Goal: Task Accomplishment & Management: Manage account settings

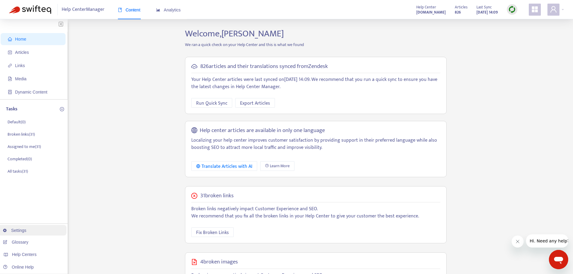
click at [17, 231] on link "Settings" at bounding box center [14, 230] width 23 height 5
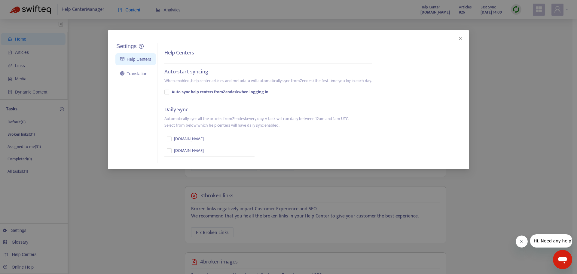
click at [17, 231] on div "Settings Help Centers Translation Settings Help Centers Auto-start syncing When…" at bounding box center [288, 137] width 577 height 274
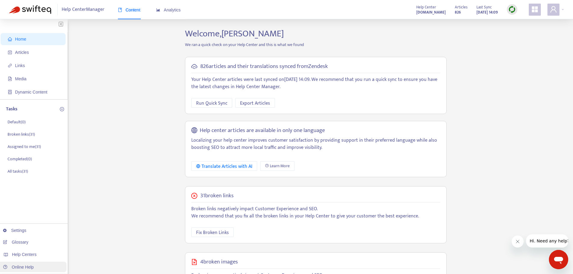
click at [23, 265] on link "Online Help" at bounding box center [18, 266] width 31 height 5
click at [18, 228] on link "Settings" at bounding box center [14, 230] width 23 height 5
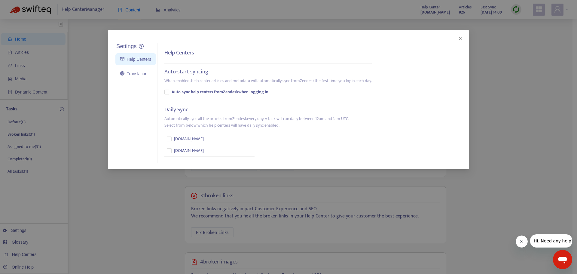
click at [119, 193] on div "Settings Help Centers Translation Settings Help Centers Auto-start syncing When…" at bounding box center [288, 137] width 577 height 274
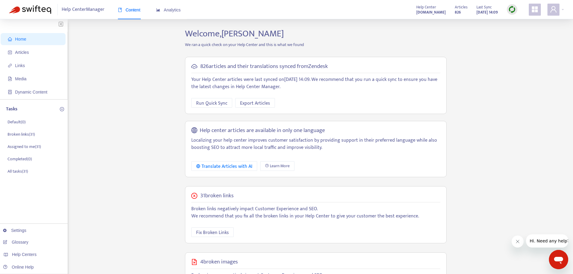
click at [133, 131] on div "Home Articles Links Media Dynamic Content Tasks Default ( 0 ) Broken links ( 31…" at bounding box center [286, 205] width 554 height 354
click at [160, 125] on div "Home Articles Links Media Dynamic Content Tasks Default ( 0 ) Broken links ( 31…" at bounding box center [286, 205] width 554 height 354
click at [172, 107] on div "Home Articles Links Media Dynamic Content Tasks Default ( 0 ) Broken links ( 31…" at bounding box center [286, 205] width 554 height 354
